Goal: Task Accomplishment & Management: Use online tool/utility

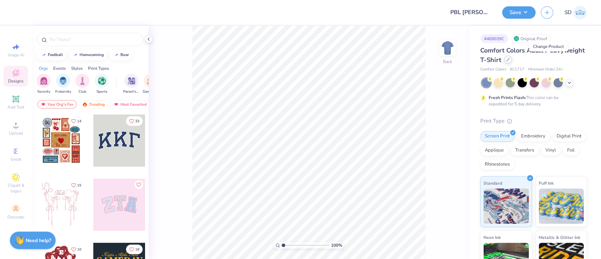
click at [510, 58] on icon at bounding box center [508, 60] width 4 height 4
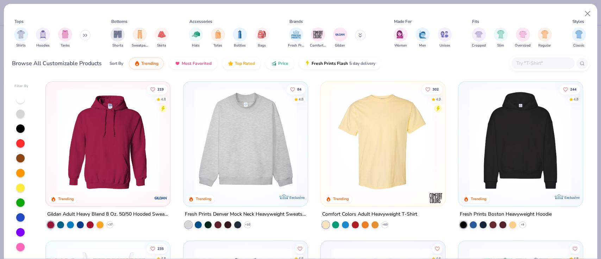
click at [541, 67] on input "text" at bounding box center [543, 63] width 54 height 8
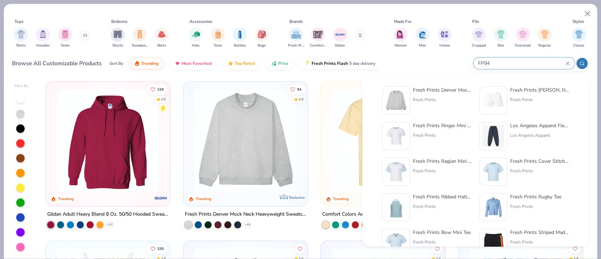
type input "FP94"
click at [417, 98] on div "Fresh Prints" at bounding box center [442, 100] width 59 height 6
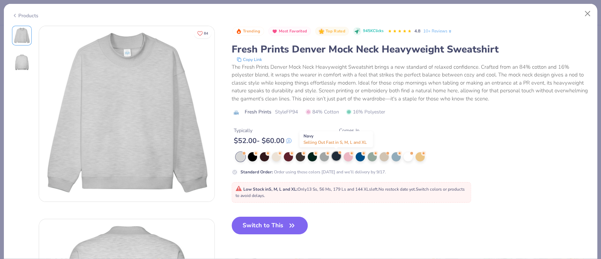
click at [335, 155] on div at bounding box center [336, 155] width 9 height 9
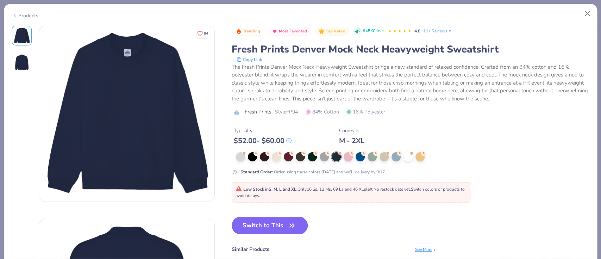
click at [261, 221] on button "Switch to This" at bounding box center [270, 226] width 76 height 18
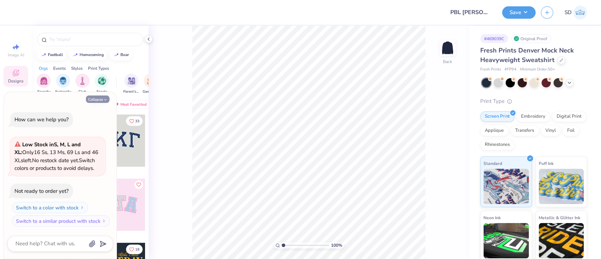
click at [99, 100] on button "Collapse" at bounding box center [98, 98] width 24 height 7
type textarea "x"
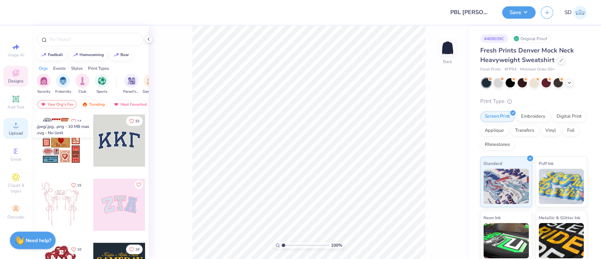
click at [13, 129] on icon at bounding box center [16, 125] width 8 height 8
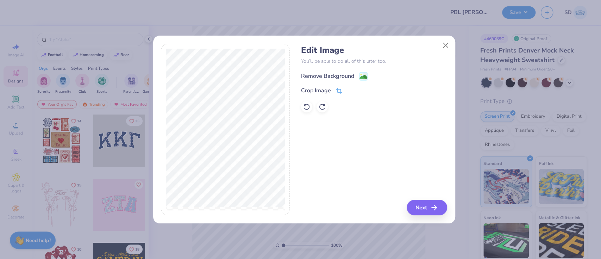
click at [328, 74] on div "Remove Background" at bounding box center [327, 76] width 53 height 8
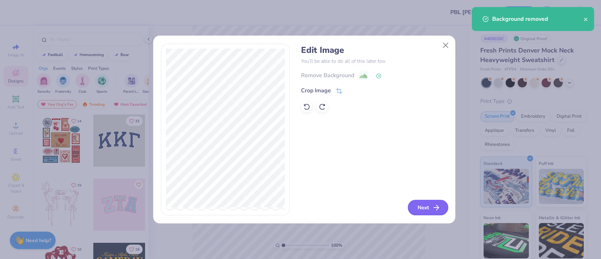
click at [426, 201] on button "Next" at bounding box center [428, 207] width 41 height 15
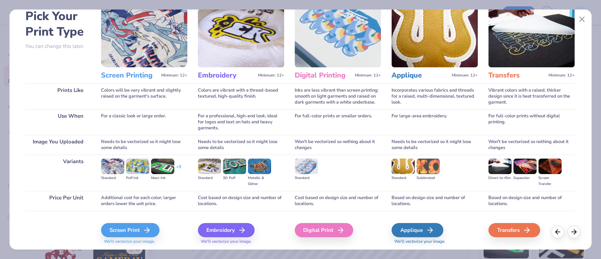
scroll to position [37, 0]
click at [228, 237] on div "Embroidery We'll vectorize your image." at bounding box center [241, 233] width 86 height 21
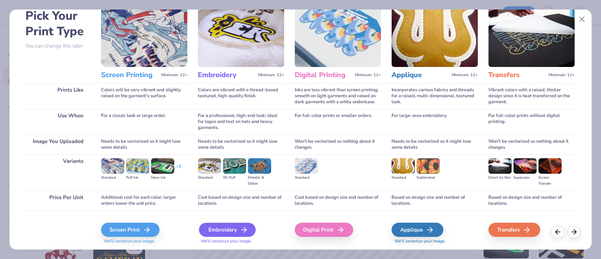
click at [233, 227] on div "Embroidery" at bounding box center [227, 230] width 57 height 14
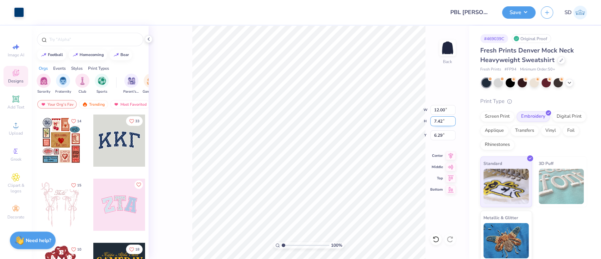
click at [443, 123] on input "7.42" at bounding box center [442, 121] width 25 height 10
type input "7"
type input "6.95"
type input "11.24"
type input "6.52"
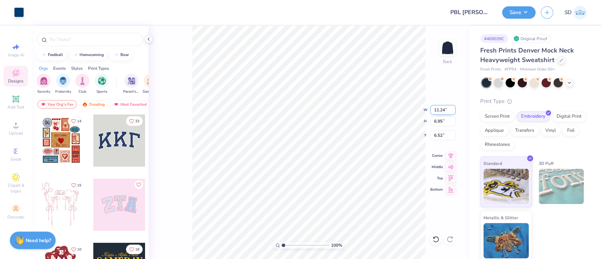
click at [446, 108] on input "11.24" at bounding box center [442, 110] width 25 height 10
type input "11.16"
type input "6.90"
type input "3.00"
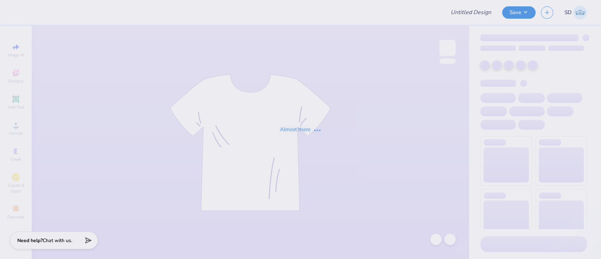
type input "PBL [PERSON_NAME] Dupe"
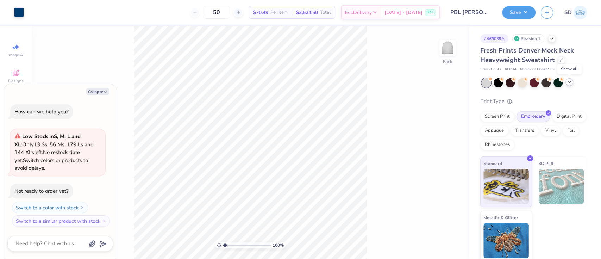
click at [567, 82] on icon at bounding box center [570, 82] width 6 height 6
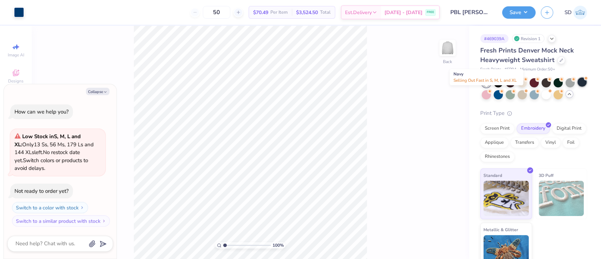
click at [578, 87] on div at bounding box center [582, 81] width 9 height 9
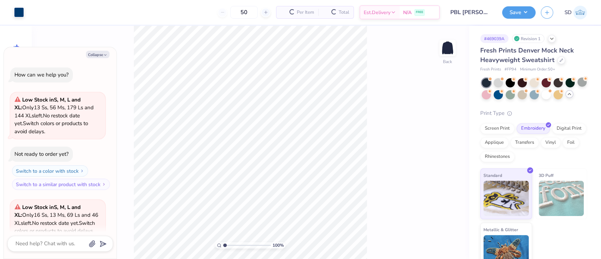
scroll to position [62, 0]
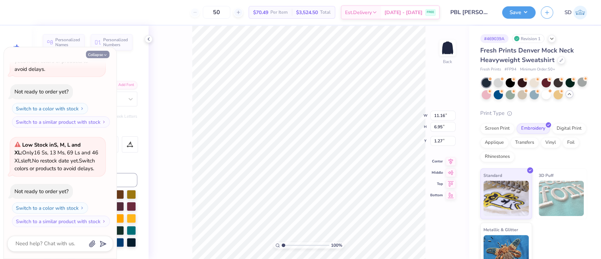
click at [102, 52] on button "Collapse" at bounding box center [98, 54] width 24 height 7
type textarea "x"
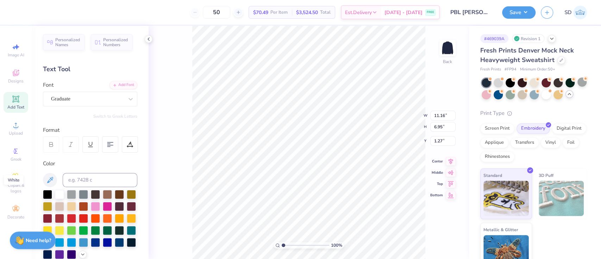
click at [57, 199] on div at bounding box center [90, 224] width 94 height 69
click at [58, 192] on div at bounding box center [59, 193] width 9 height 9
click at [512, 15] on button "Save" at bounding box center [518, 11] width 33 height 12
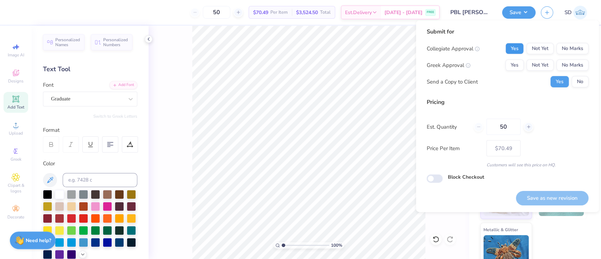
click at [507, 50] on button "Yes" at bounding box center [514, 48] width 18 height 11
click at [565, 69] on button "No Marks" at bounding box center [572, 65] width 32 height 11
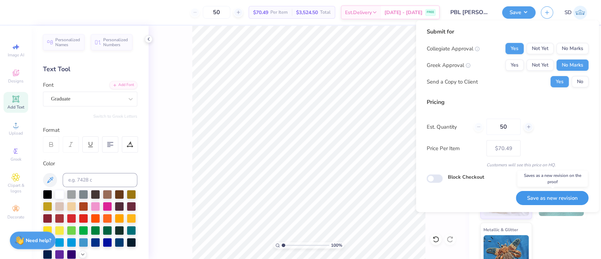
click at [564, 193] on button "Save as new revision" at bounding box center [552, 198] width 73 height 14
type input "$70.49"
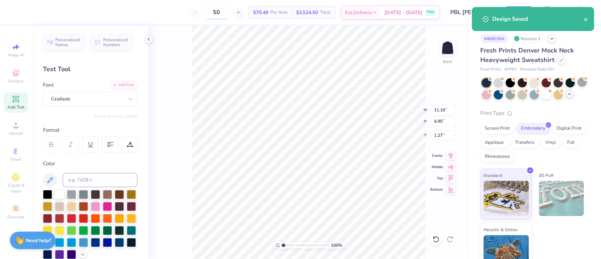
click at [230, 11] on input "50" at bounding box center [216, 12] width 27 height 13
type input "5"
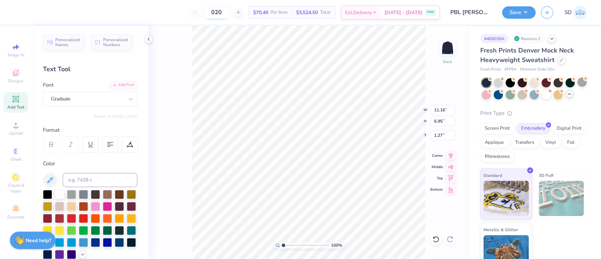
type input "50"
